Goal: Task Accomplishment & Management: Complete application form

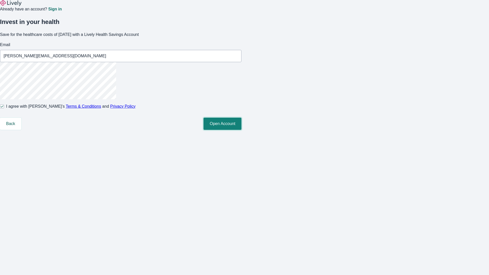
click at [242, 130] on button "Open Account" at bounding box center [223, 124] width 38 height 12
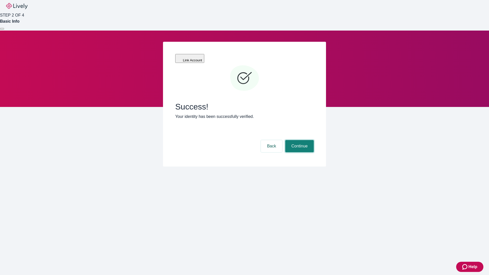
click at [299, 140] on button "Continue" at bounding box center [299, 146] width 29 height 12
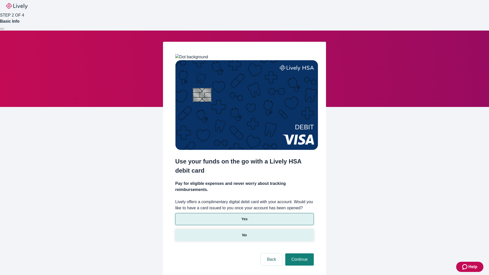
click at [244, 233] on p "No" at bounding box center [244, 235] width 5 height 5
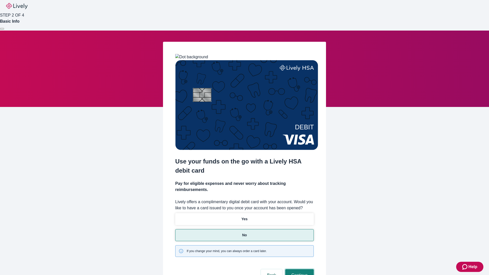
click at [299, 269] on button "Continue" at bounding box center [299, 275] width 29 height 12
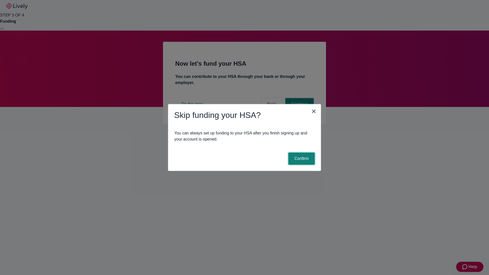
click at [301, 159] on button "Confirm" at bounding box center [302, 159] width 27 height 12
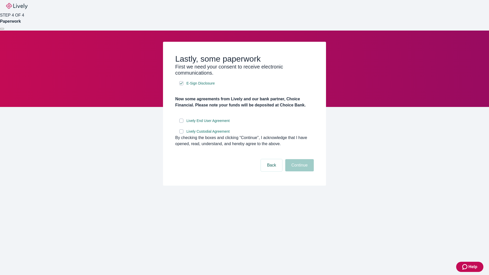
click at [181, 123] on input "Lively End User Agreement" at bounding box center [181, 121] width 4 height 4
checkbox input "true"
click at [181, 134] on input "Lively Custodial Agreement" at bounding box center [181, 131] width 4 height 4
checkbox input "true"
click at [299, 172] on button "Continue" at bounding box center [299, 165] width 29 height 12
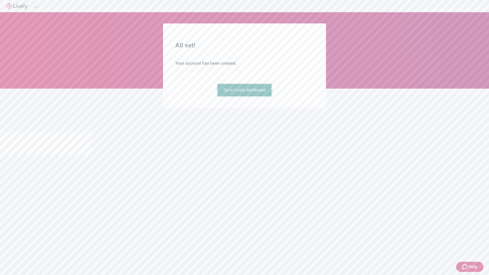
click at [244, 96] on link "Go to Lively dashboard" at bounding box center [245, 90] width 54 height 12
